Goal: Information Seeking & Learning: Learn about a topic

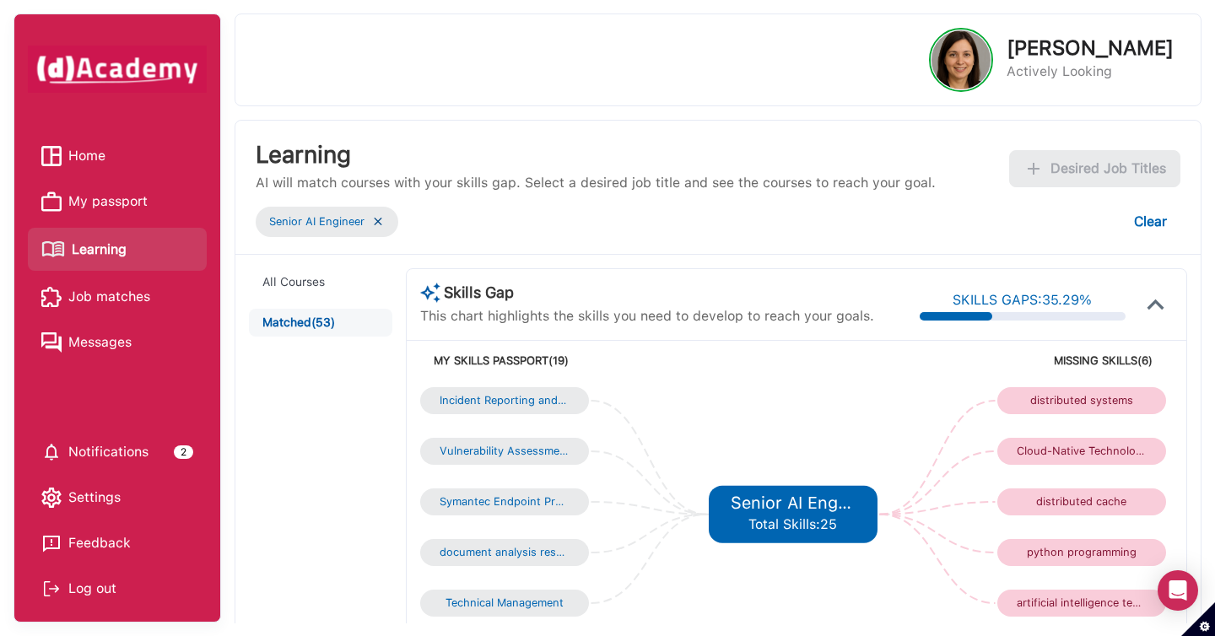
click at [380, 224] on img at bounding box center [377, 221] width 13 height 14
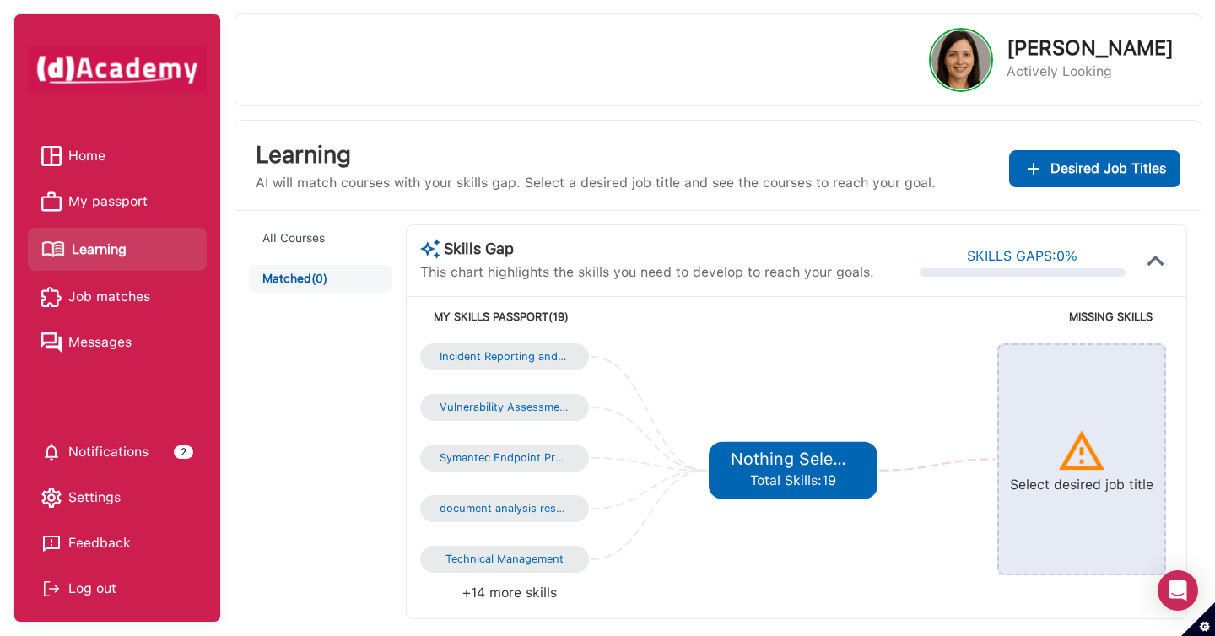
click at [376, 224] on button "All Courses" at bounding box center [320, 238] width 143 height 28
click at [116, 251] on span "Learning" at bounding box center [99, 249] width 55 height 25
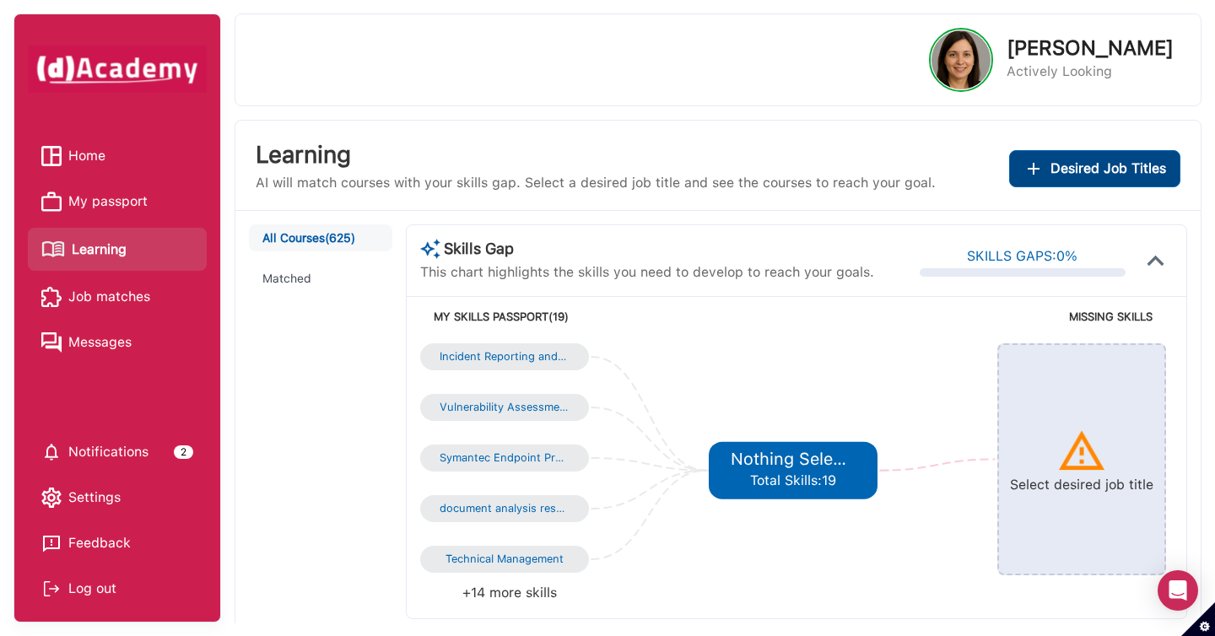
click at [1080, 170] on span "Desired Job Titles" at bounding box center [1108, 169] width 116 height 24
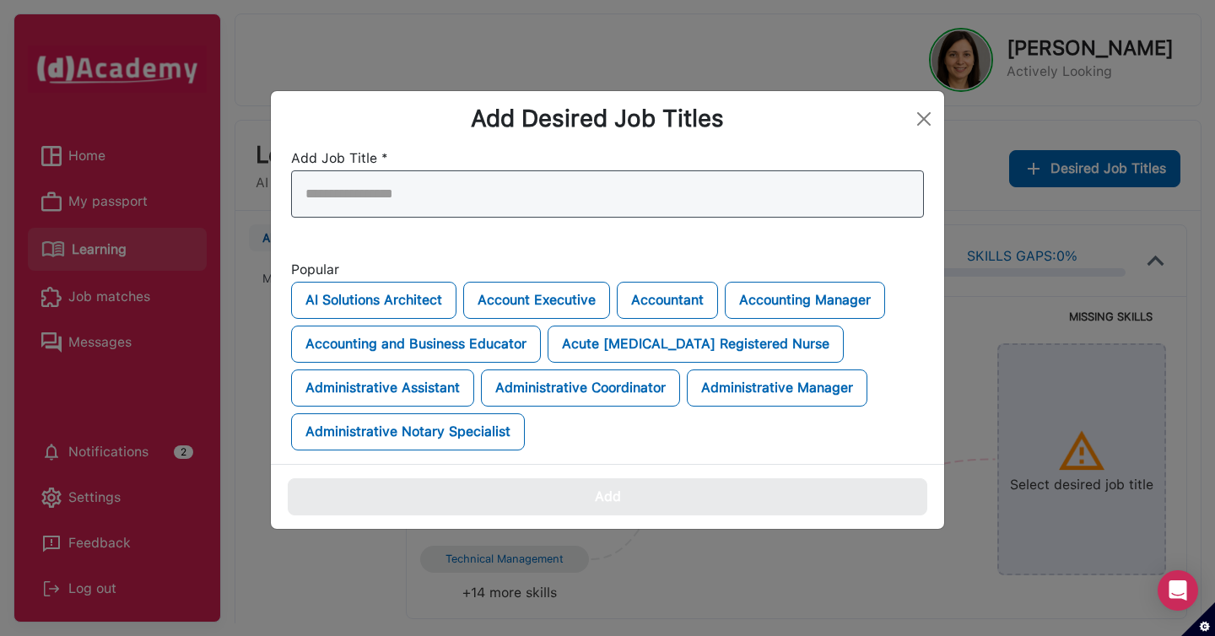
click at [725, 191] on div at bounding box center [607, 193] width 633 height 47
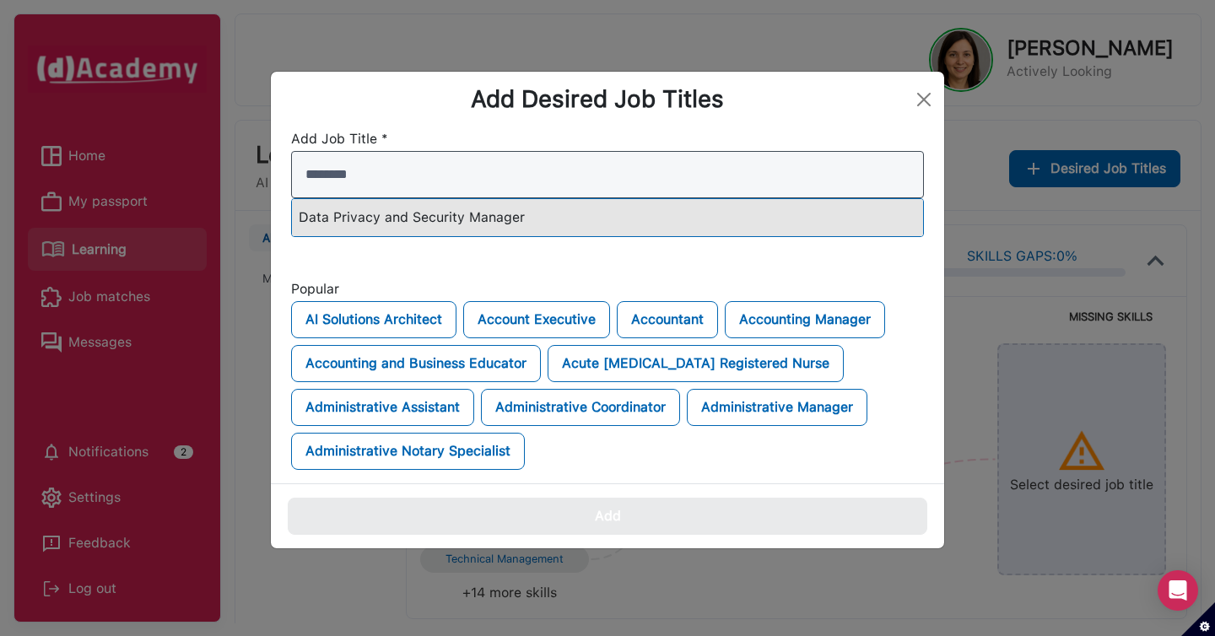
type input "********"
click at [671, 213] on div "Data Privacy and Security Manager" at bounding box center [607, 217] width 631 height 37
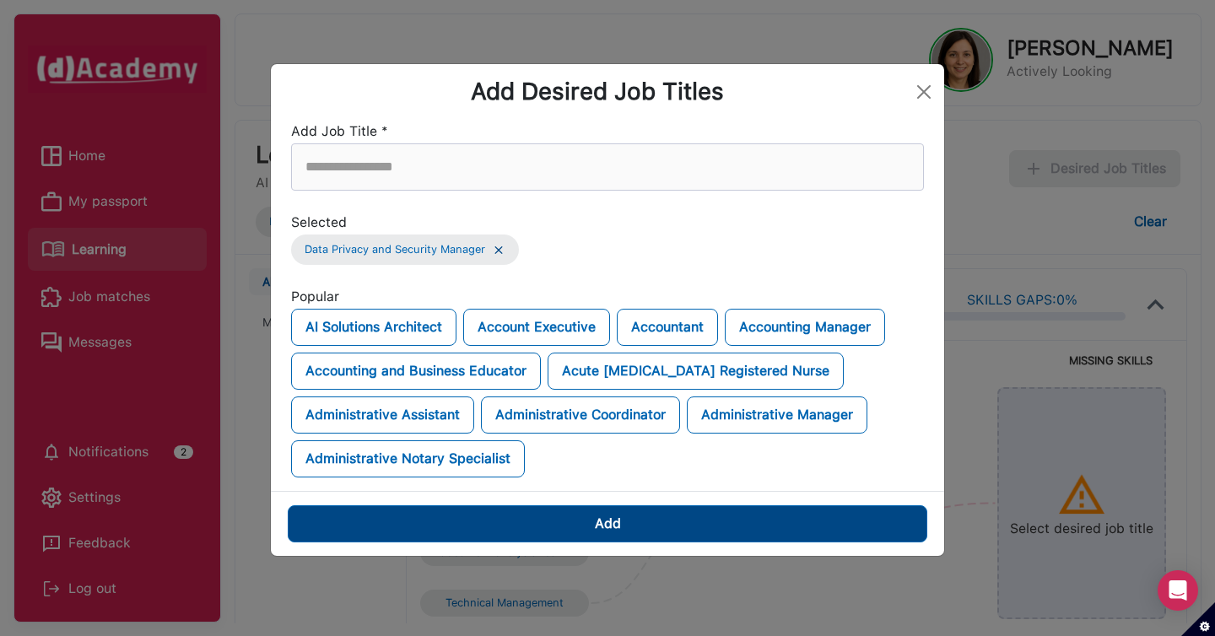
click at [590, 518] on button "Add" at bounding box center [607, 523] width 639 height 37
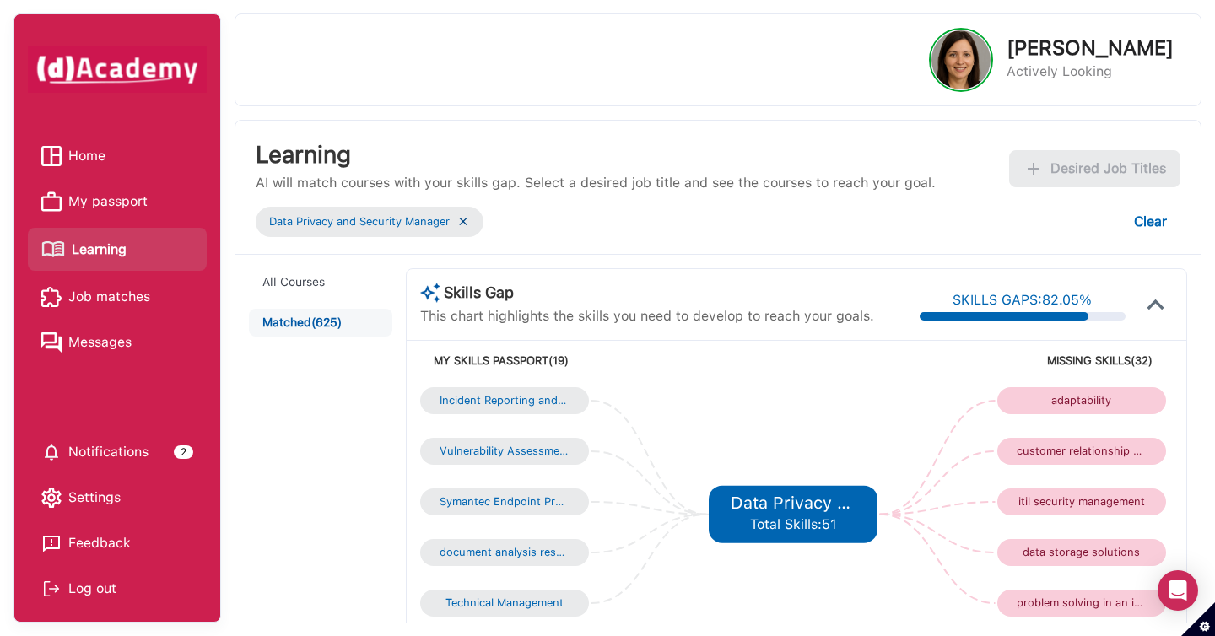
click at [467, 225] on img at bounding box center [462, 221] width 13 height 14
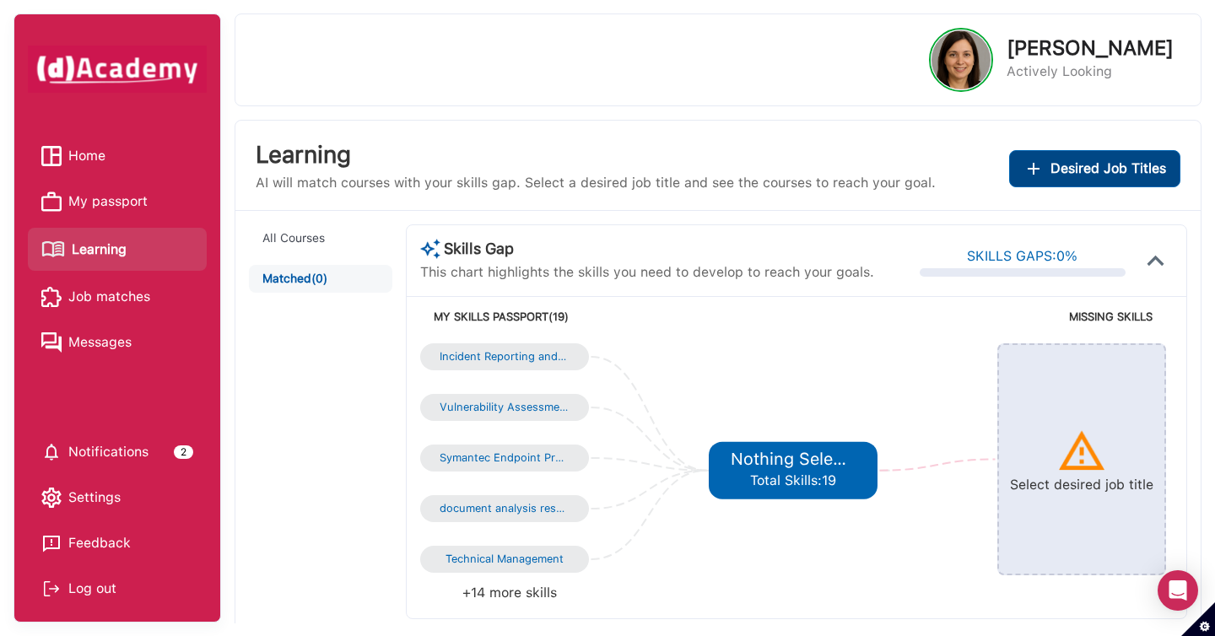
click at [1056, 164] on span "Desired Job Titles" at bounding box center [1108, 169] width 116 height 24
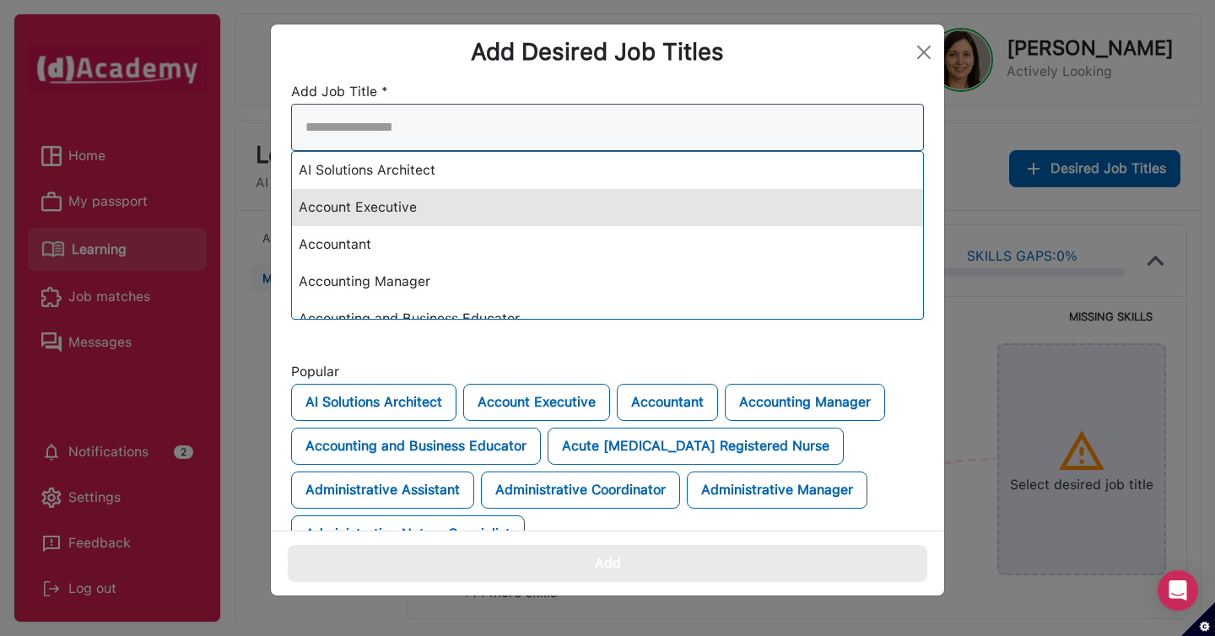
click at [802, 197] on div "AI Solutions Architect Account Executive Accountant Accounting Manager Accounti…" at bounding box center [607, 212] width 633 height 216
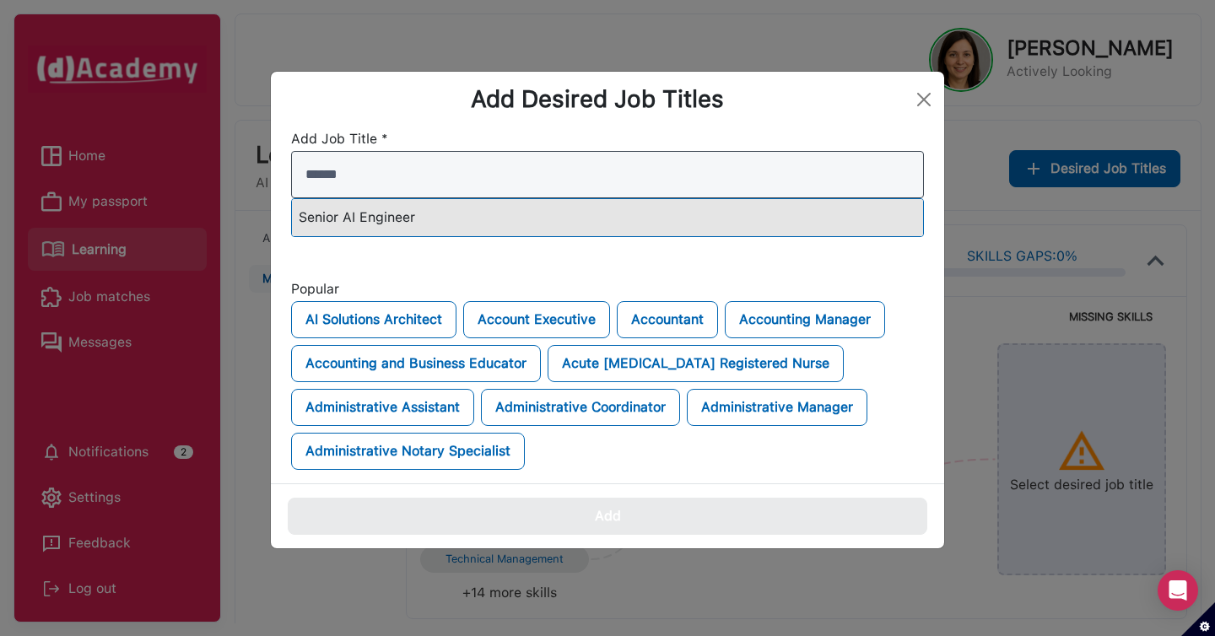
type input "******"
click at [709, 214] on div "Senior AI Engineer" at bounding box center [607, 217] width 631 height 37
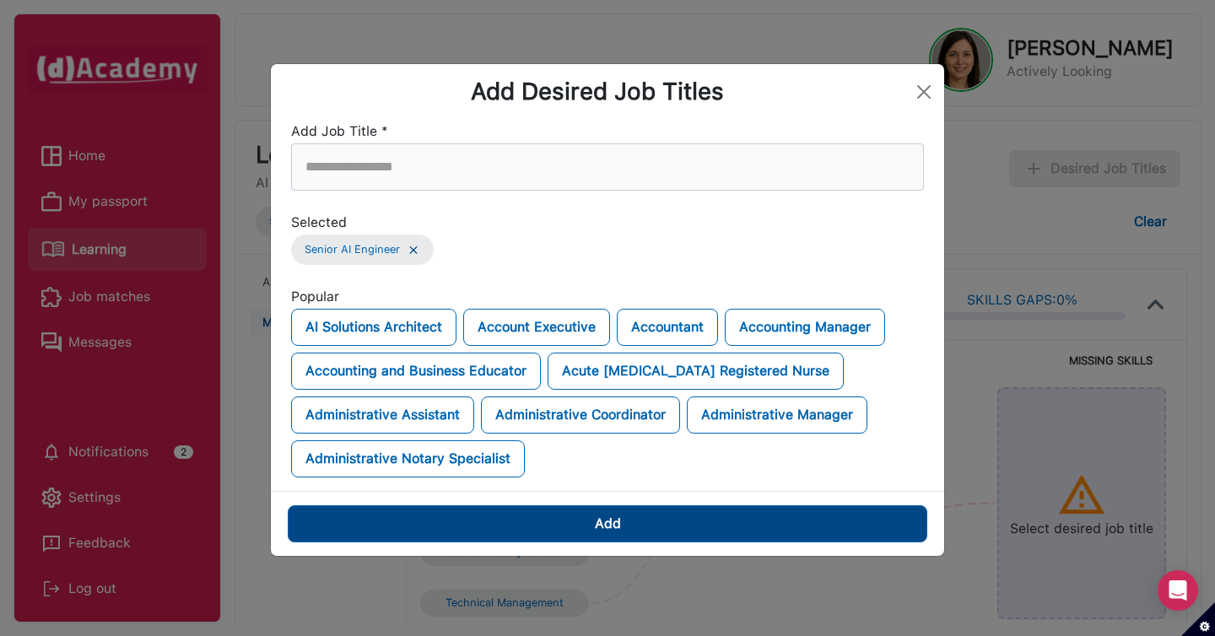
click at [702, 520] on button "Add" at bounding box center [607, 523] width 639 height 37
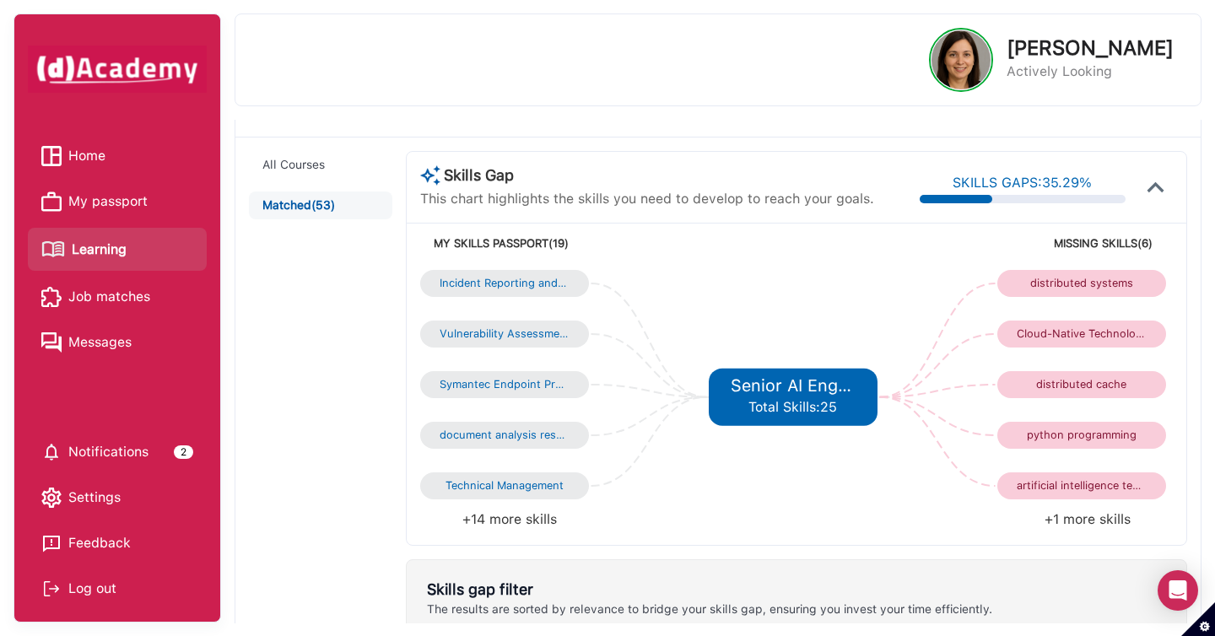
scroll to position [128, 0]
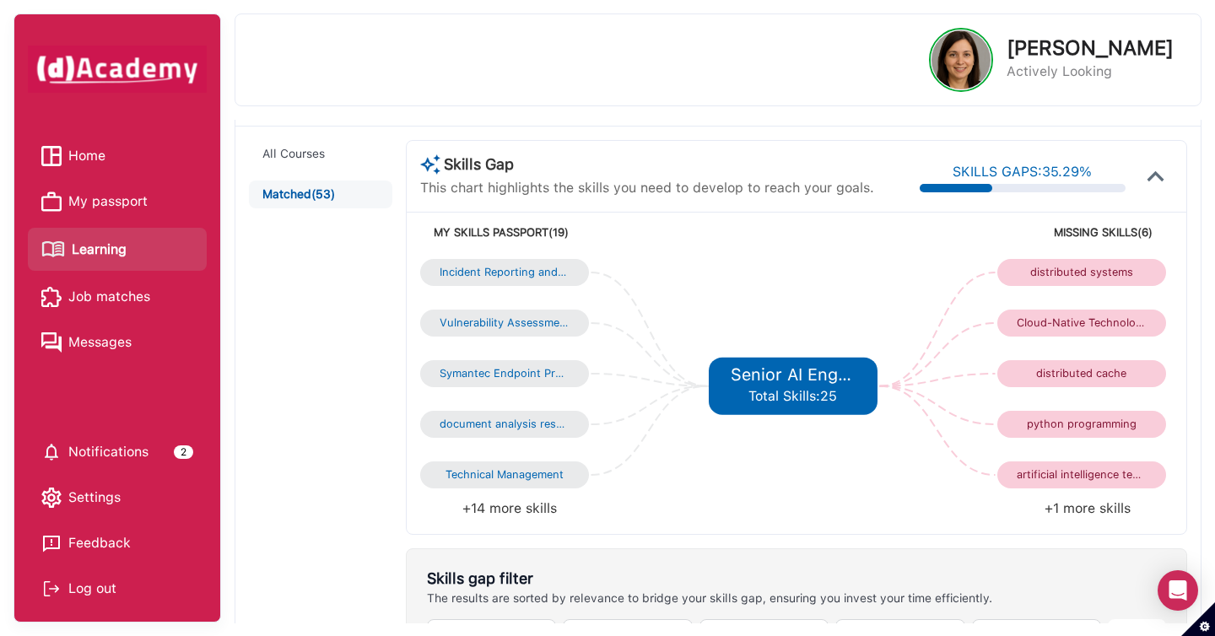
click at [1078, 510] on li "+1 more skills" at bounding box center [984, 509] width 376 height 24
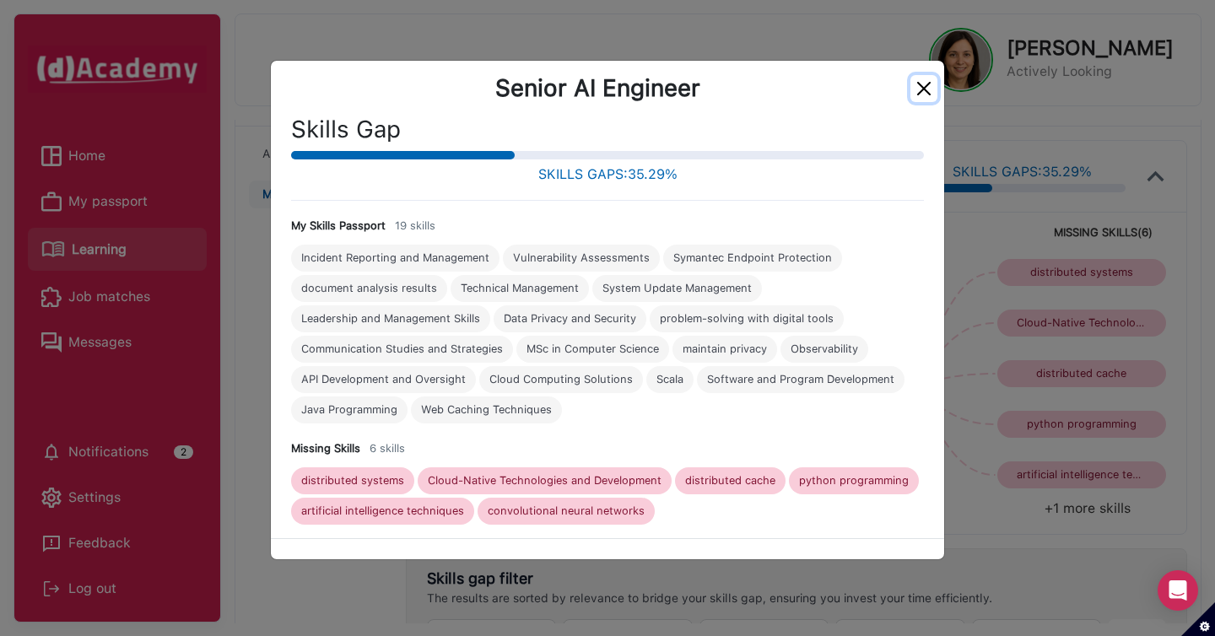
click at [925, 92] on button "Close" at bounding box center [923, 88] width 27 height 27
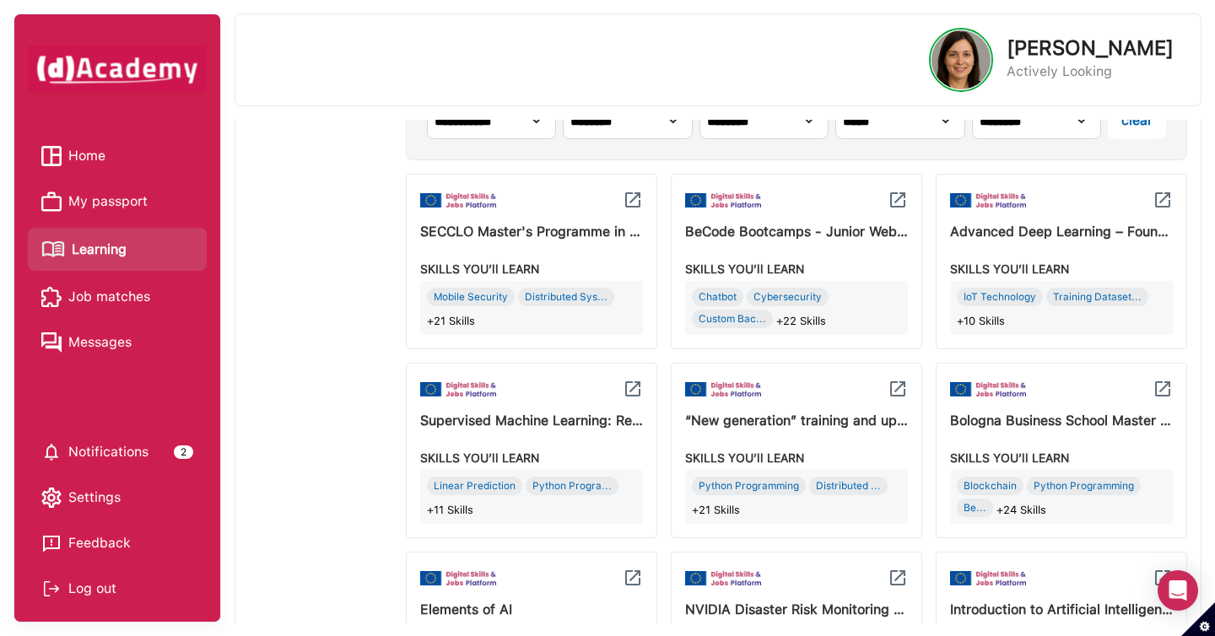
scroll to position [647, 0]
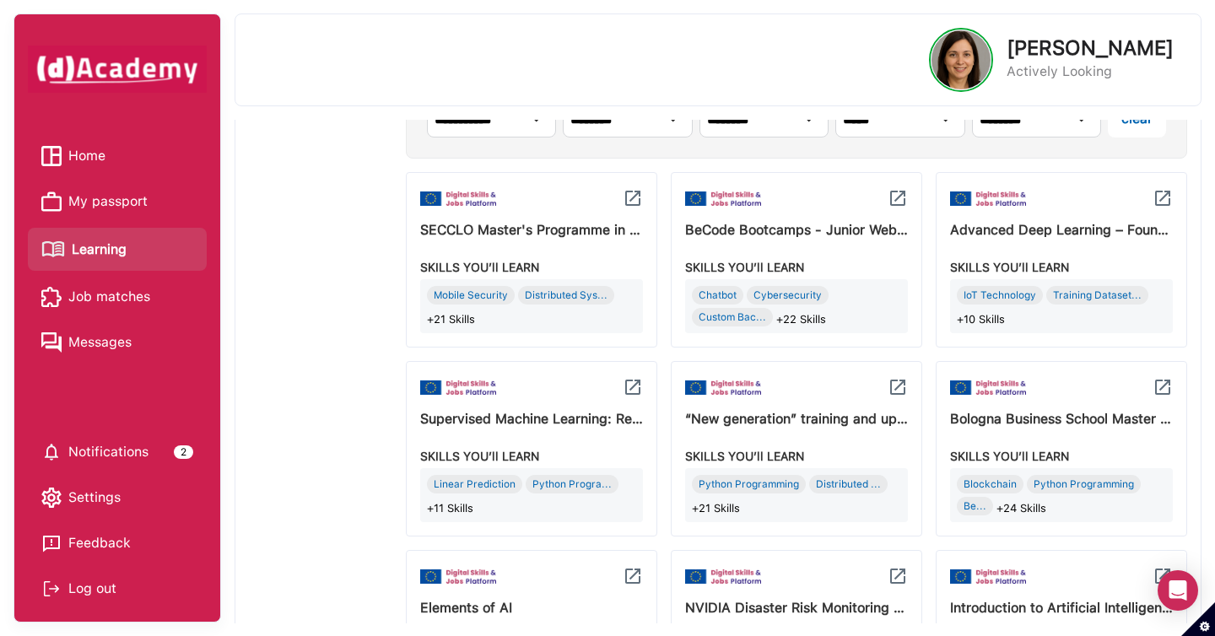
click at [1030, 323] on div "IoT Technology Training Dataset... +10 Skills" at bounding box center [1061, 309] width 209 height 46
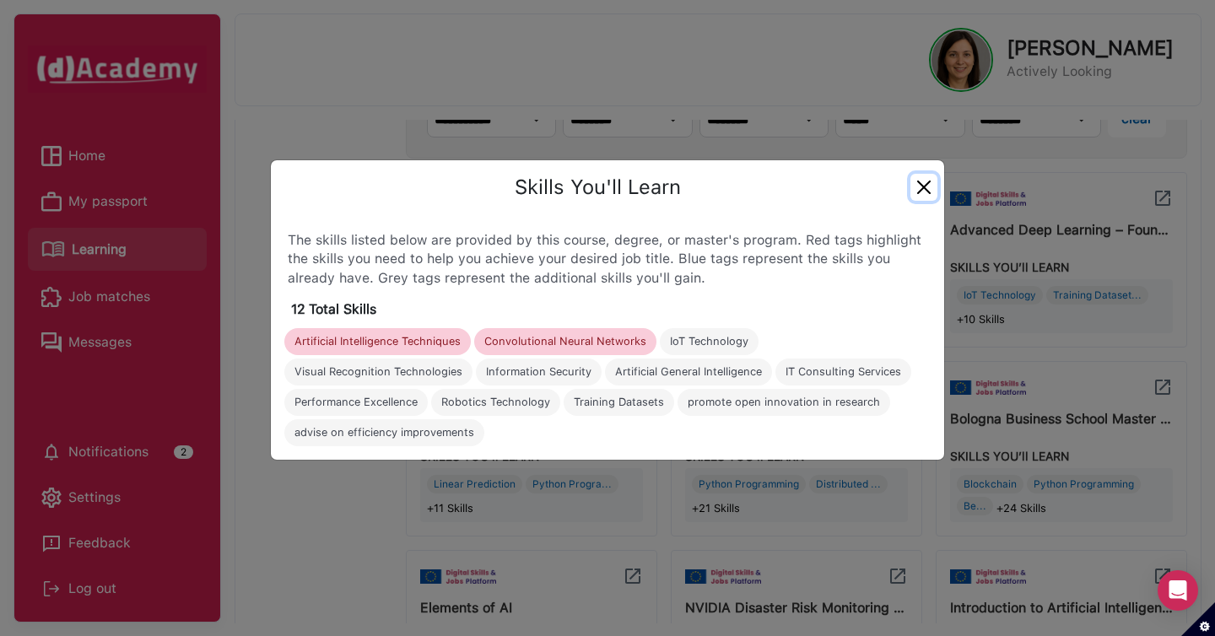
click at [921, 188] on button "Close" at bounding box center [923, 187] width 27 height 27
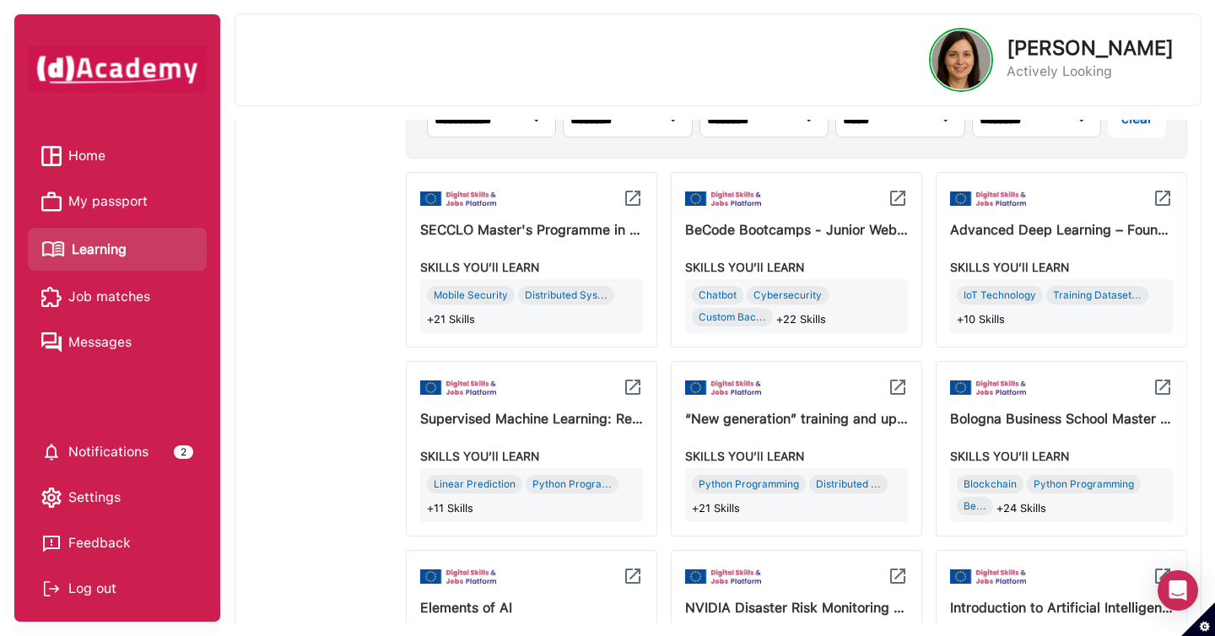
click at [503, 325] on div "Mobile Security Distributed Sys... +21 Skills" at bounding box center [531, 309] width 209 height 46
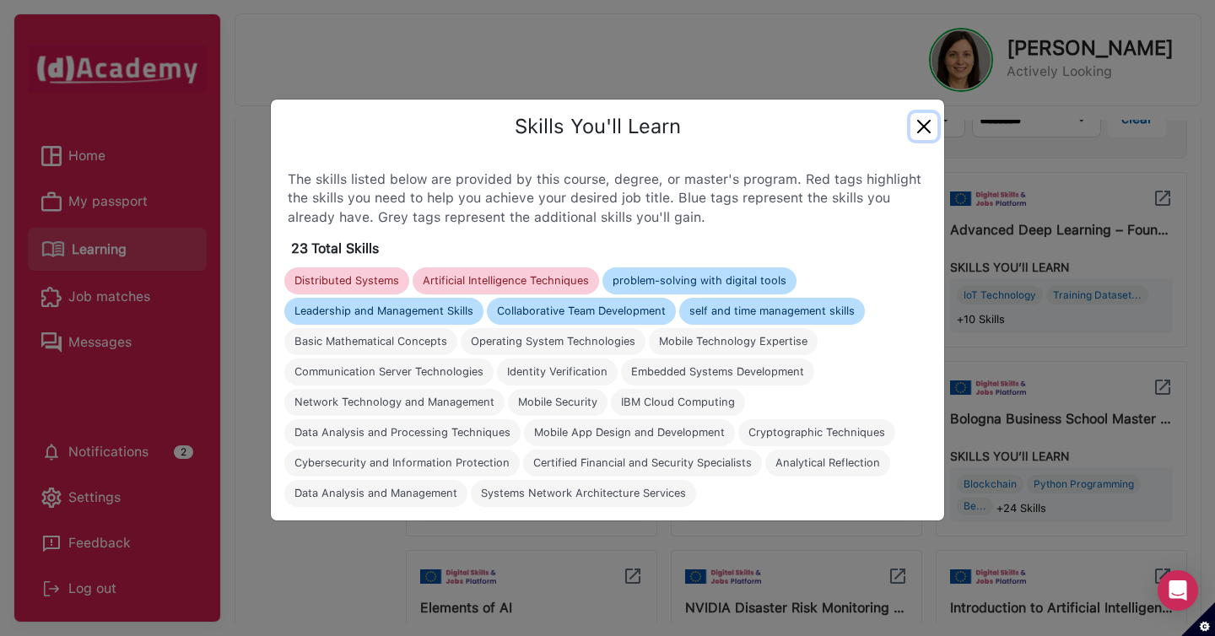
click at [926, 125] on button "Close" at bounding box center [923, 126] width 27 height 27
